Goal: Download file/media

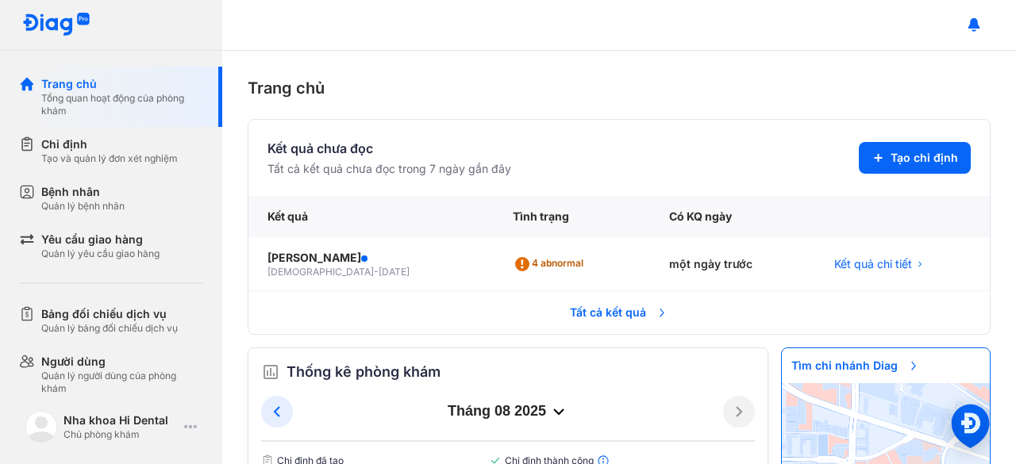
click at [610, 320] on span "Tất cả kết quả" at bounding box center [618, 312] width 117 height 35
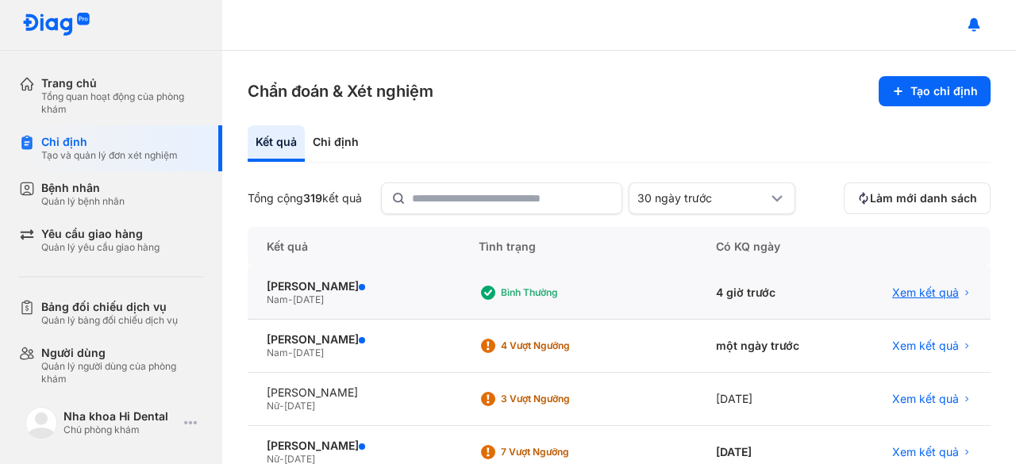
click at [904, 286] on span "Xem kết quả" at bounding box center [925, 293] width 67 height 14
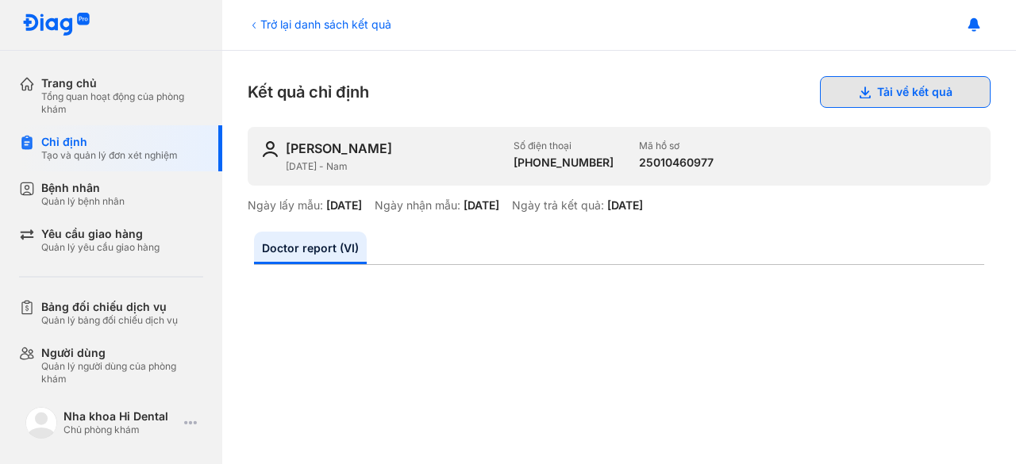
click at [857, 98] on button "Tải về kết quả" at bounding box center [905, 92] width 171 height 32
